Goal: Task Accomplishment & Management: Use online tool/utility

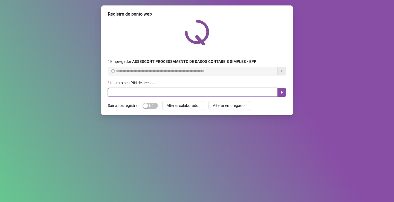
click at [205, 93] on input "text" at bounding box center [193, 92] width 170 height 9
type input "*****"
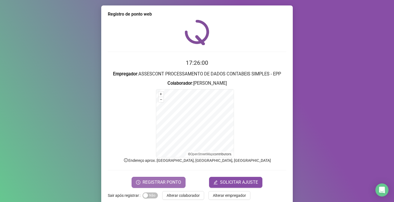
click at [169, 181] on span "REGISTRAR PONTO" at bounding box center [161, 182] width 39 height 7
